Goal: Information Seeking & Learning: Learn about a topic

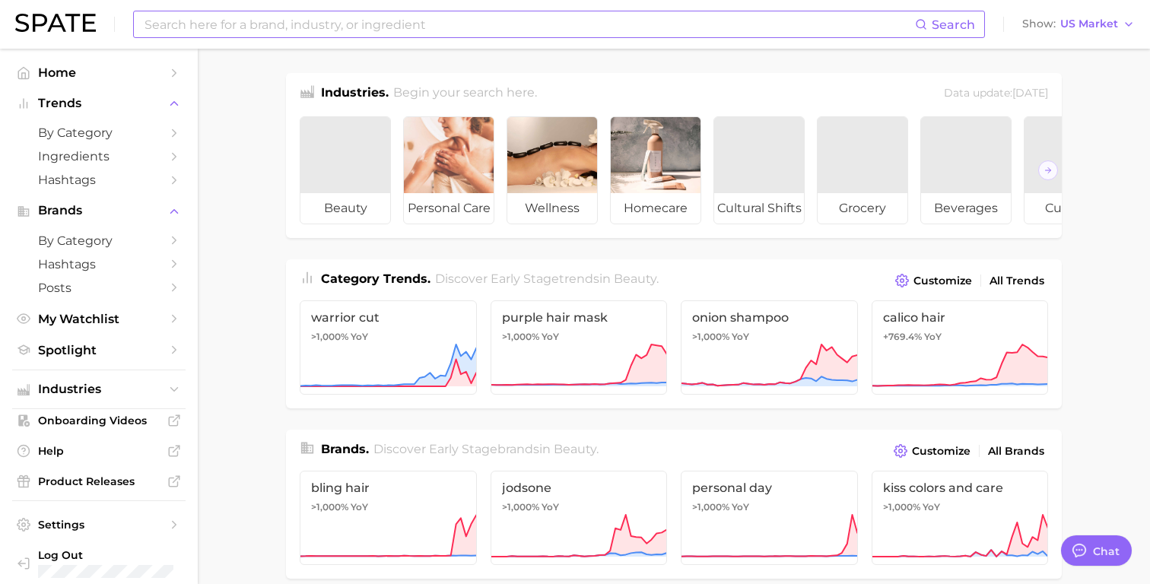
click at [345, 21] on input at bounding box center [529, 24] width 772 height 26
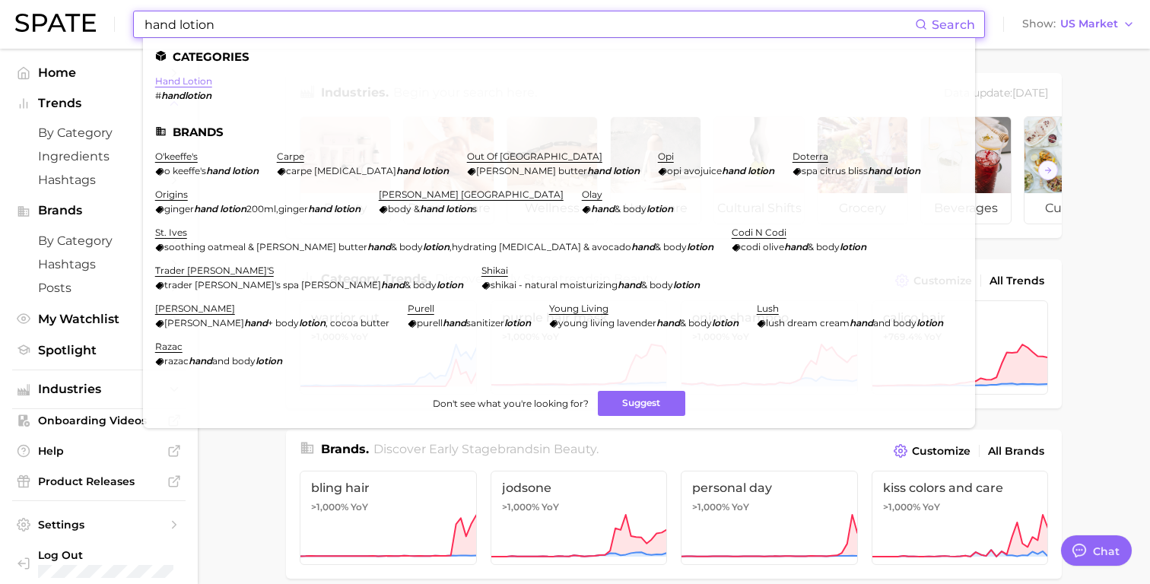
type input "hand lotion"
click at [194, 84] on link "hand lotion" at bounding box center [183, 80] width 57 height 11
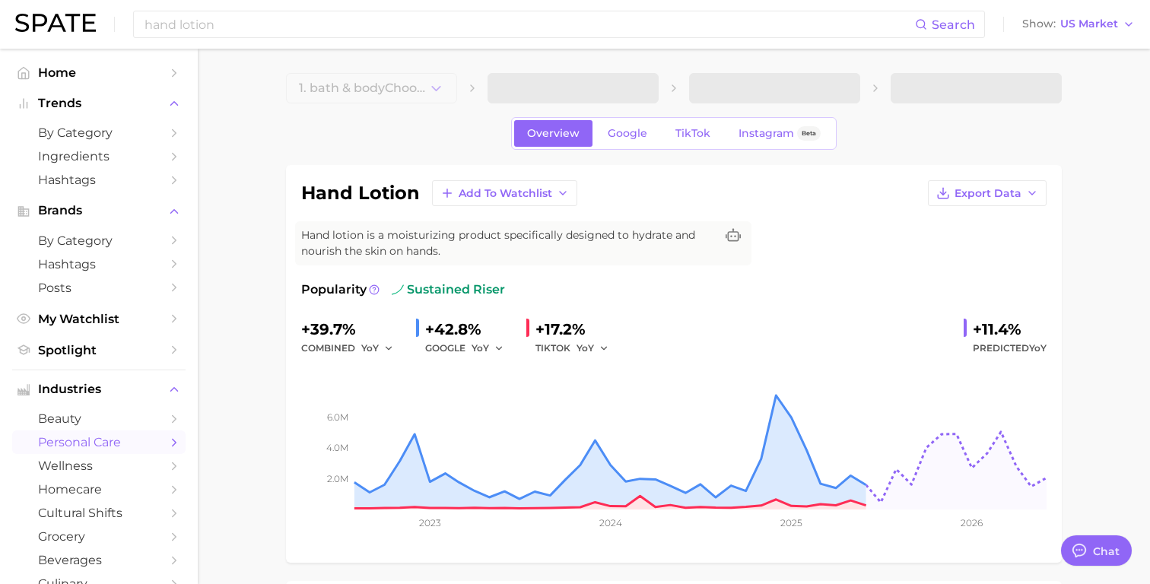
type textarea "x"
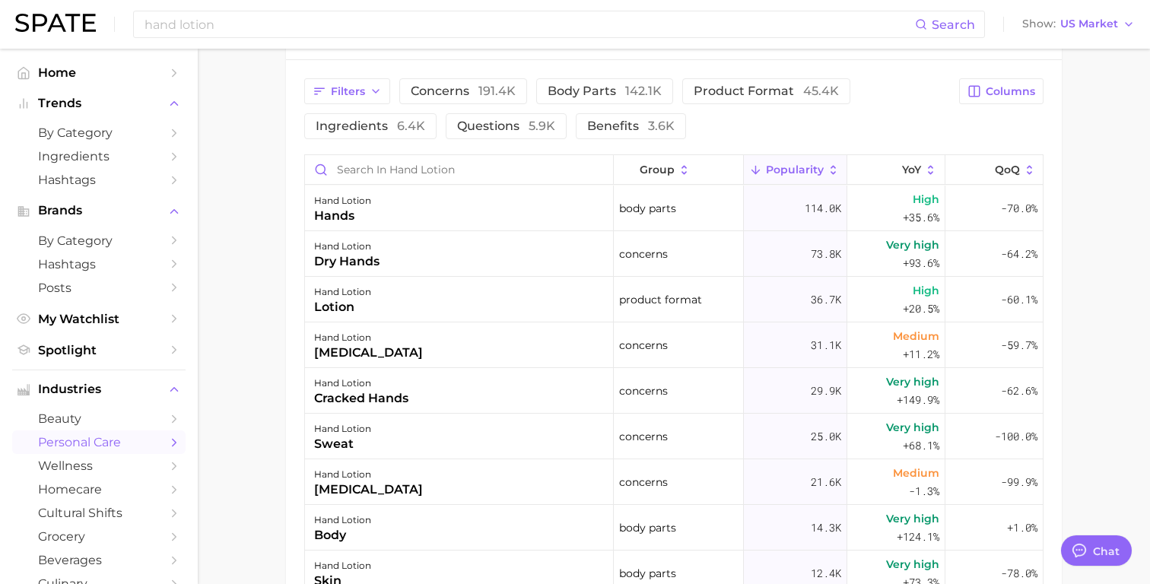
scroll to position [802, 0]
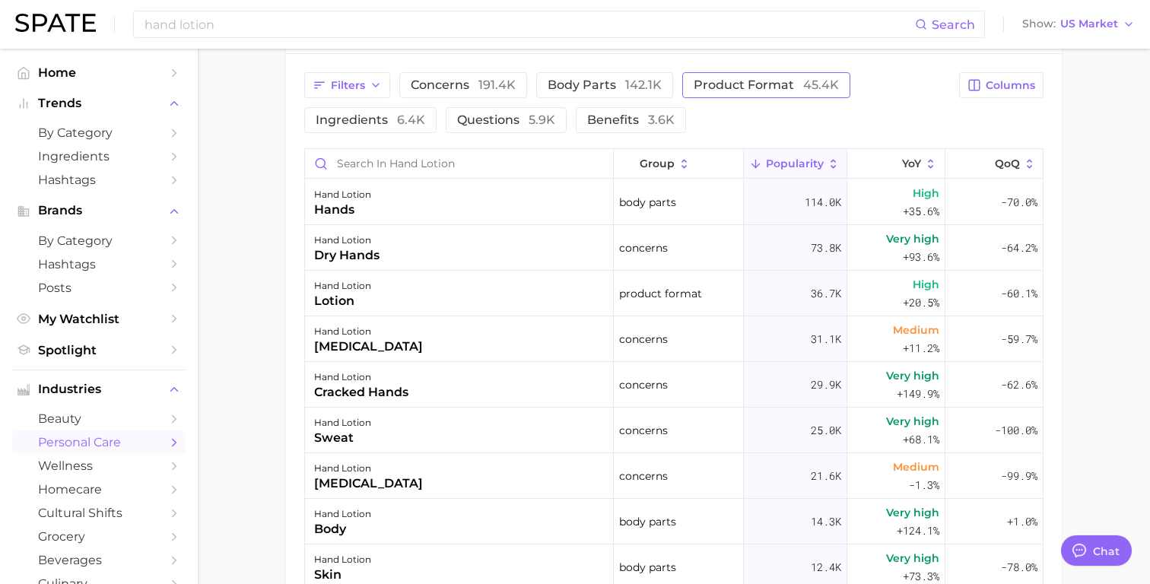
click at [695, 87] on span "product format 45.4k" at bounding box center [766, 85] width 145 height 12
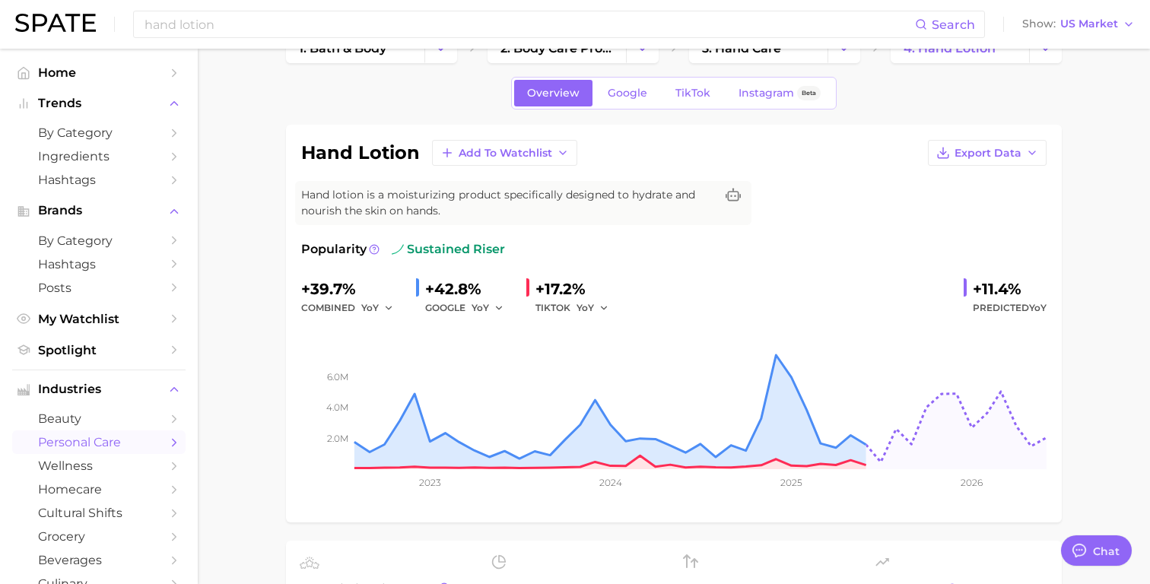
scroll to position [0, 0]
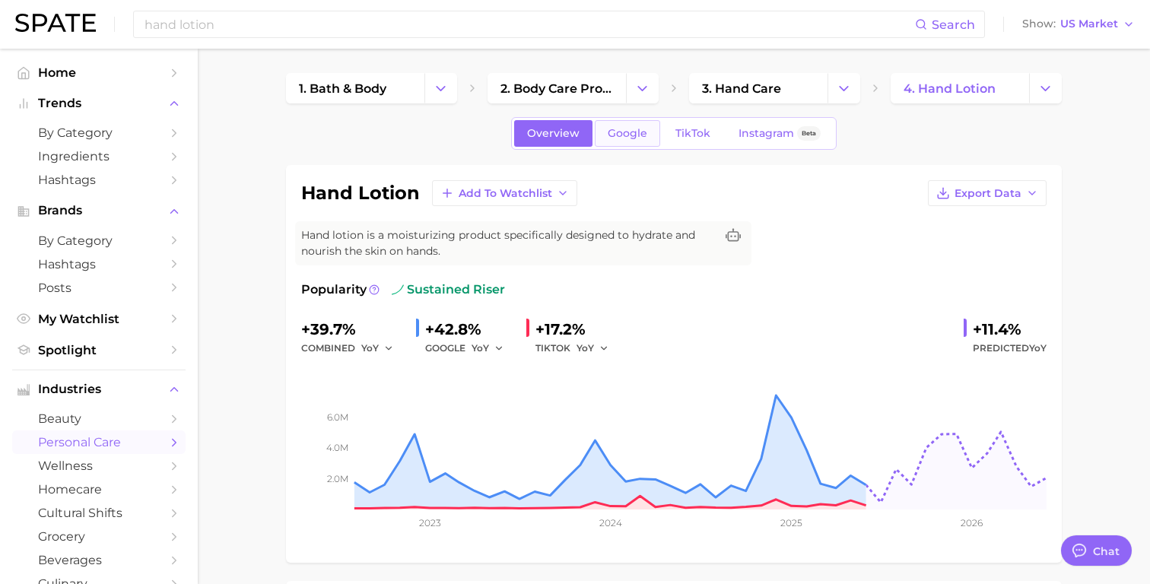
click at [609, 144] on link "Google" at bounding box center [627, 133] width 65 height 27
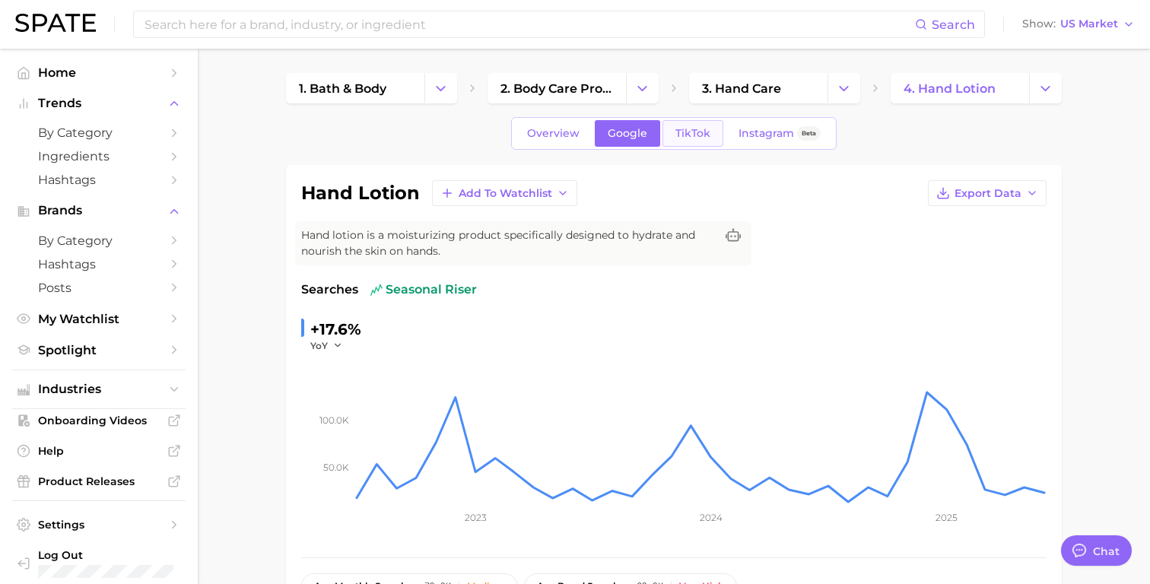
click at [696, 136] on span "TikTok" at bounding box center [692, 133] width 35 height 13
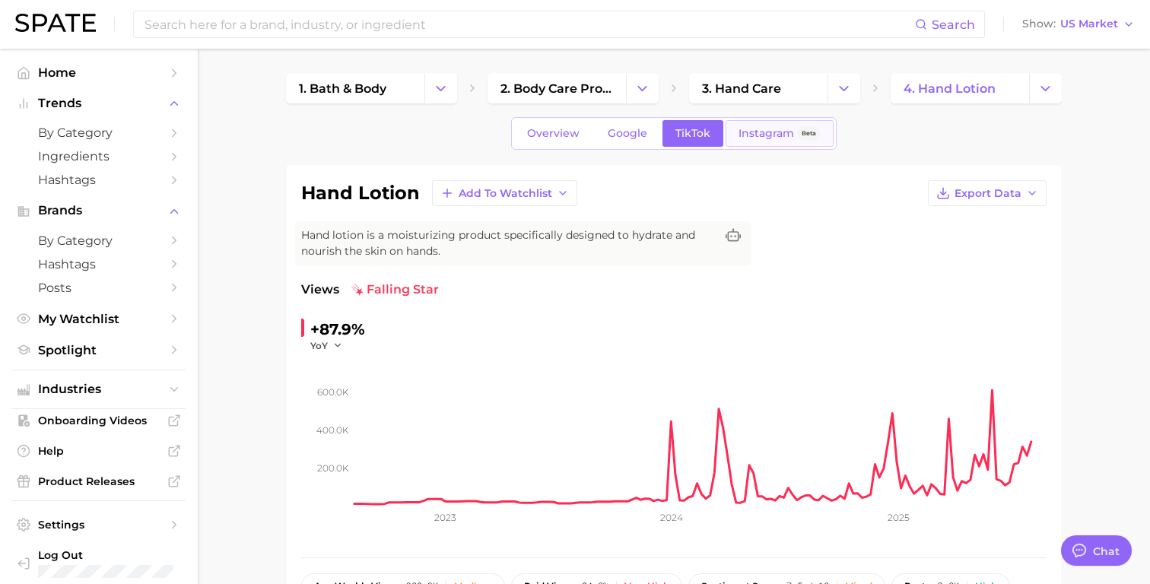
click at [755, 132] on span "Instagram" at bounding box center [767, 133] width 56 height 13
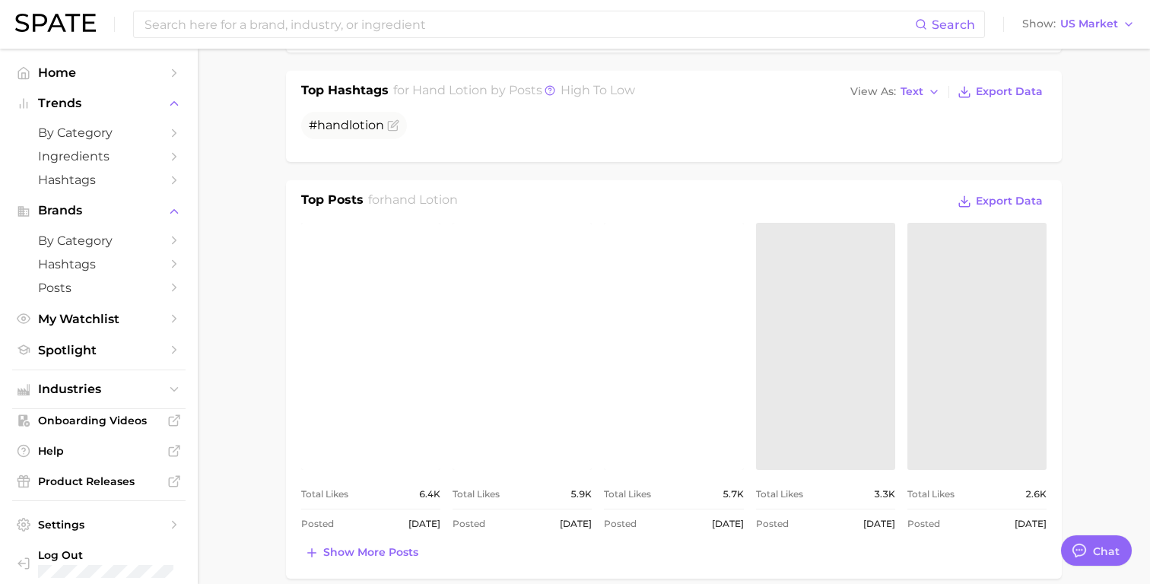
scroll to position [520, 0]
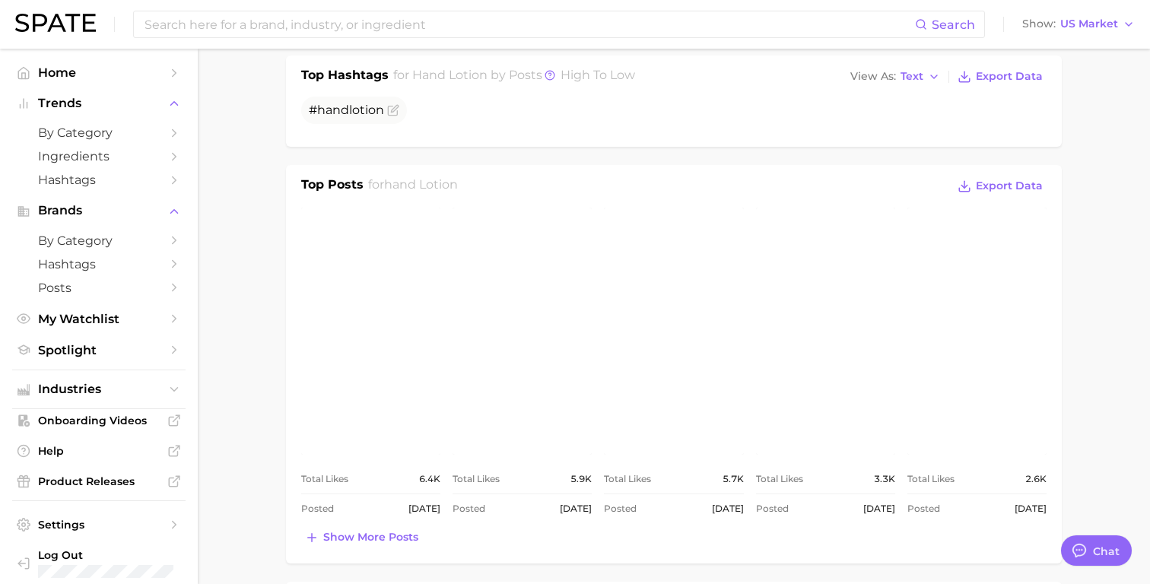
click at [373, 380] on link "view post on Instagram" at bounding box center [370, 331] width 139 height 247
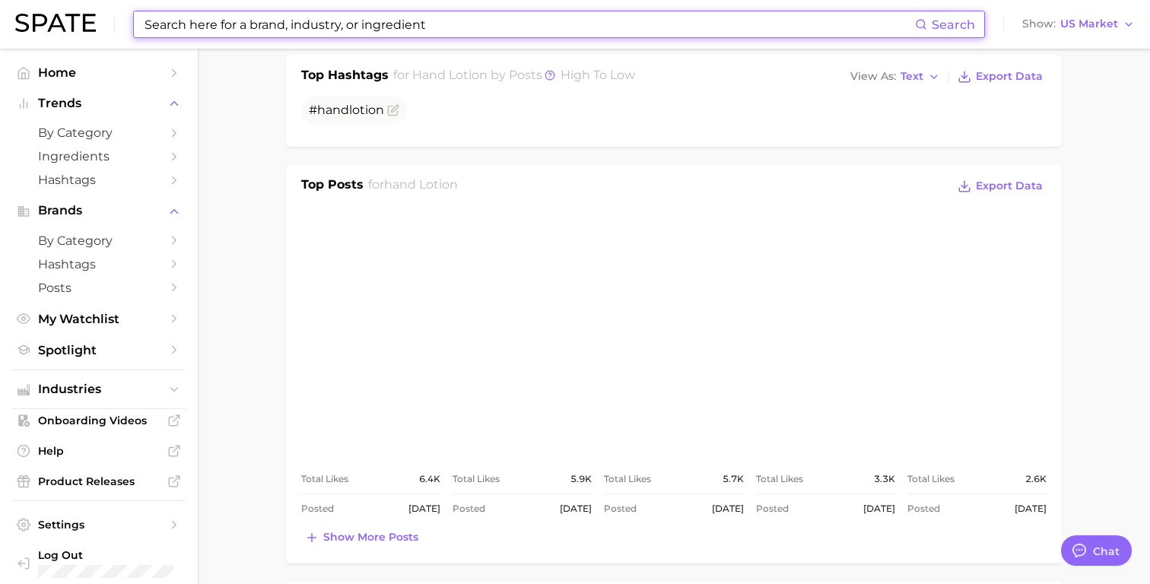
click at [408, 19] on input at bounding box center [529, 24] width 772 height 26
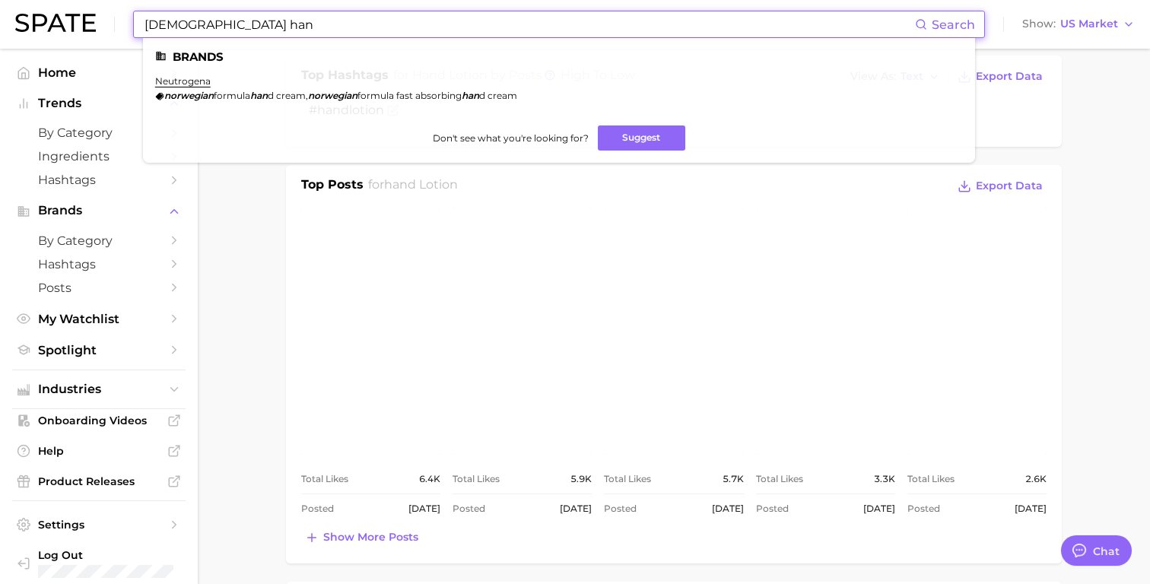
type input "norwegian han"
click at [195, 96] on em "norwegian" at bounding box center [188, 95] width 49 height 11
click at [195, 82] on link "neutrogena" at bounding box center [183, 80] width 56 height 11
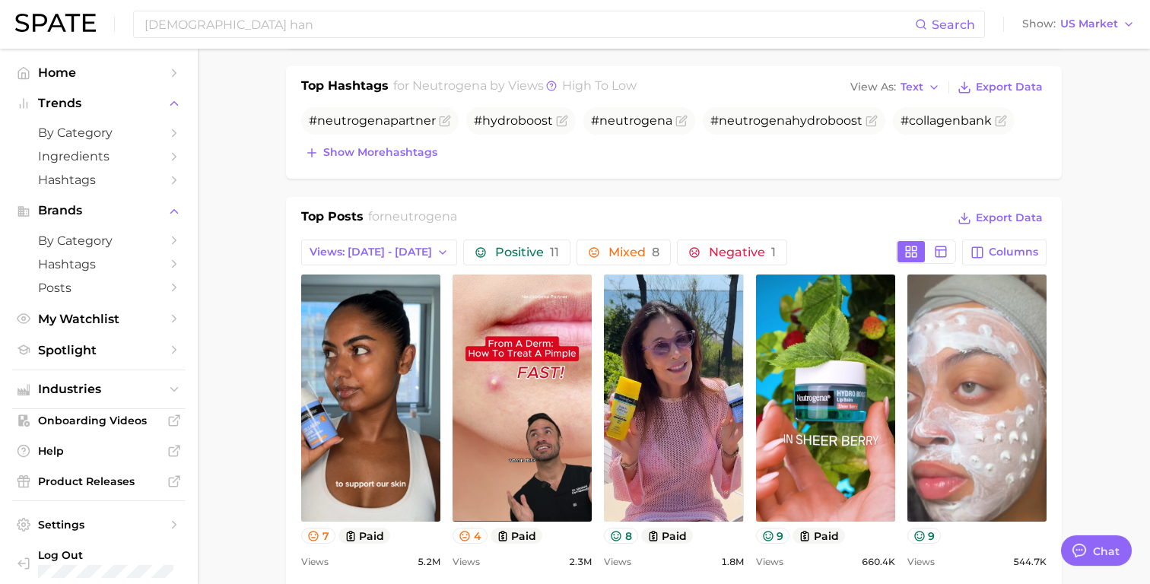
scroll to position [620, 0]
